Goal: Download file/media

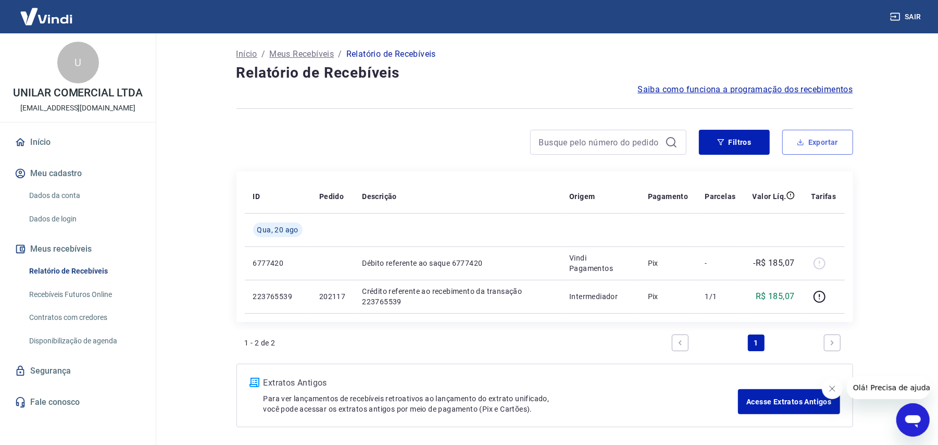
click at [822, 138] on button "Exportar" at bounding box center [817, 142] width 71 height 25
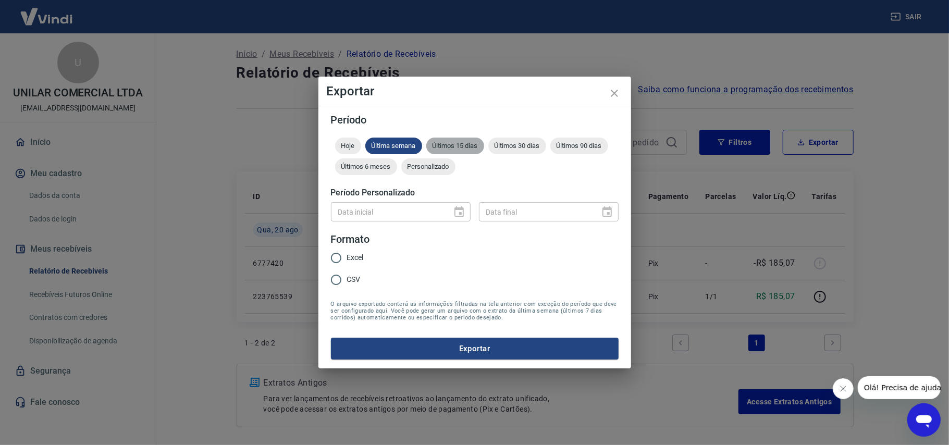
click at [463, 151] on div "Últimos 15 dias" at bounding box center [455, 146] width 58 height 17
click at [347, 279] on span "CSV" at bounding box center [354, 279] width 14 height 11
click at [347, 279] on input "CSV" at bounding box center [336, 280] width 22 height 22
radio input "true"
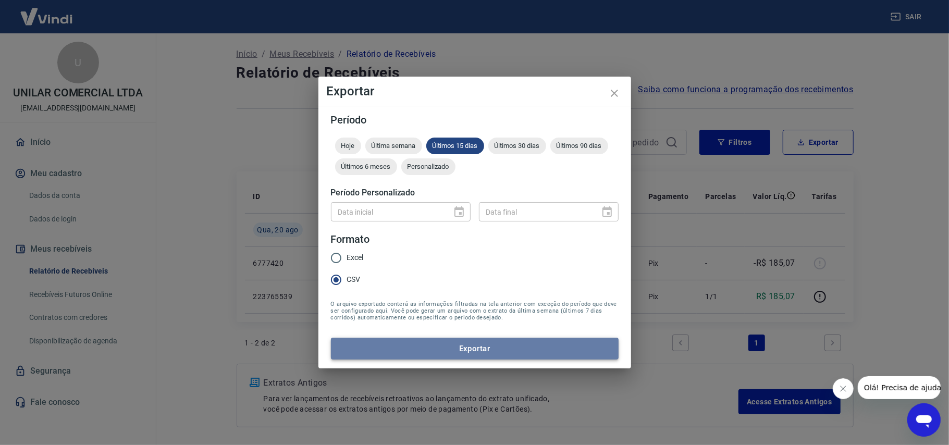
click at [449, 347] on button "Exportar" at bounding box center [475, 349] width 288 height 22
